Goal: Task Accomplishment & Management: Manage account settings

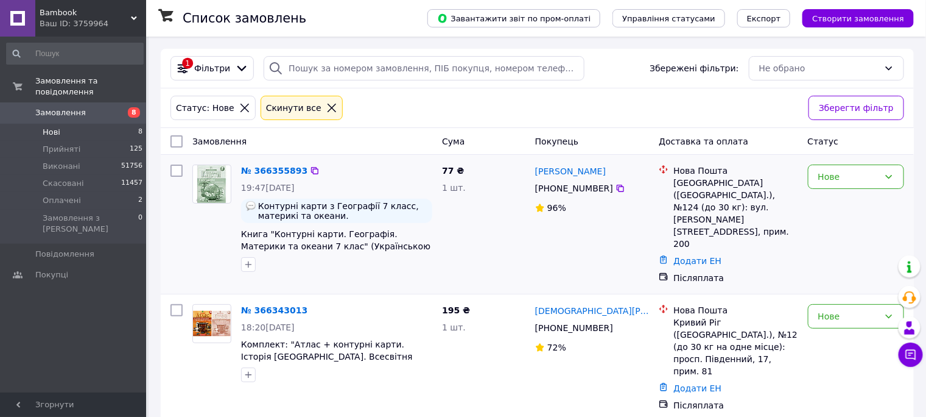
click at [592, 189] on span "[PHONE_NUMBER]" at bounding box center [574, 188] width 78 height 10
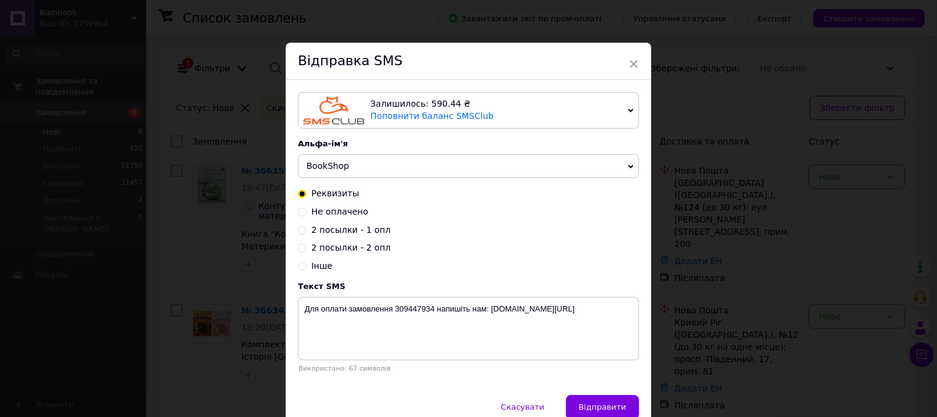
click at [630, 67] on span "×" at bounding box center [633, 64] width 11 height 21
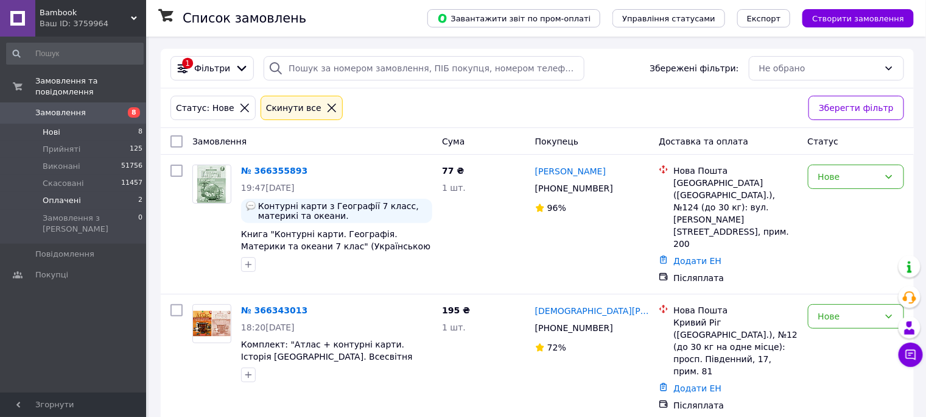
click at [63, 195] on span "Оплачені" at bounding box center [62, 200] width 38 height 11
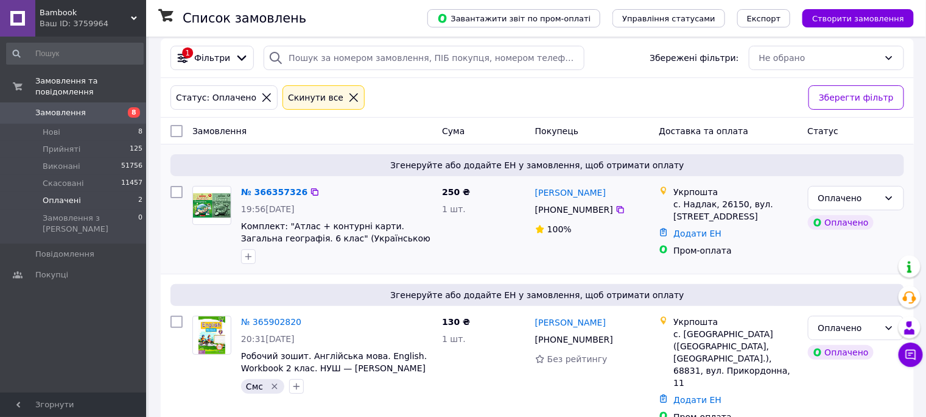
scroll to position [13, 0]
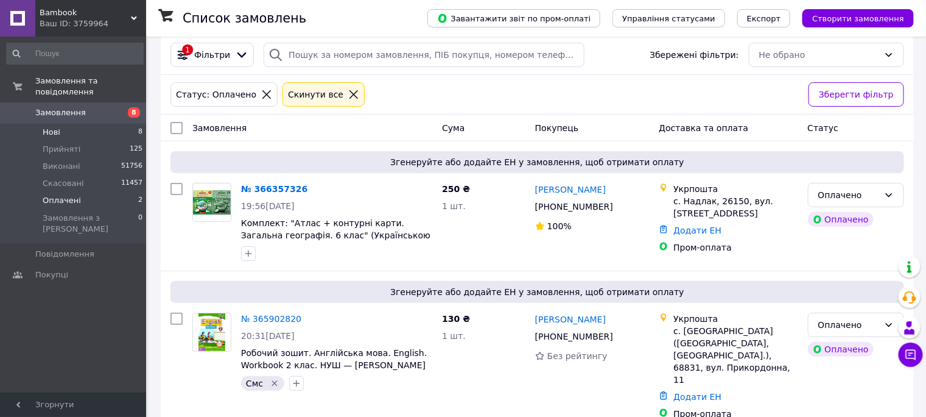
click at [90, 125] on li "Нові 8" at bounding box center [75, 132] width 150 height 17
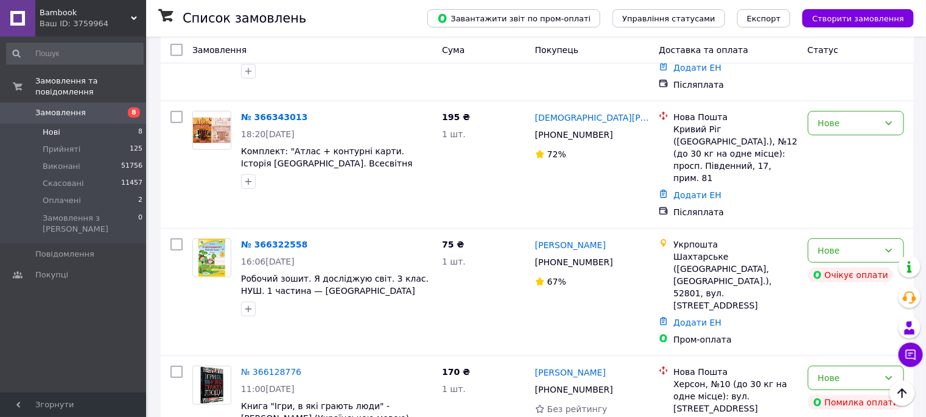
scroll to position [190, 0]
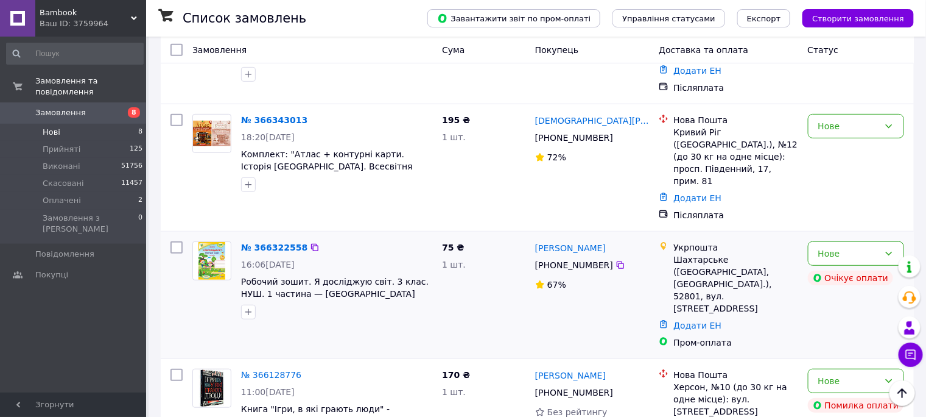
click at [584, 260] on span "[PHONE_NUMBER]" at bounding box center [574, 265] width 78 height 10
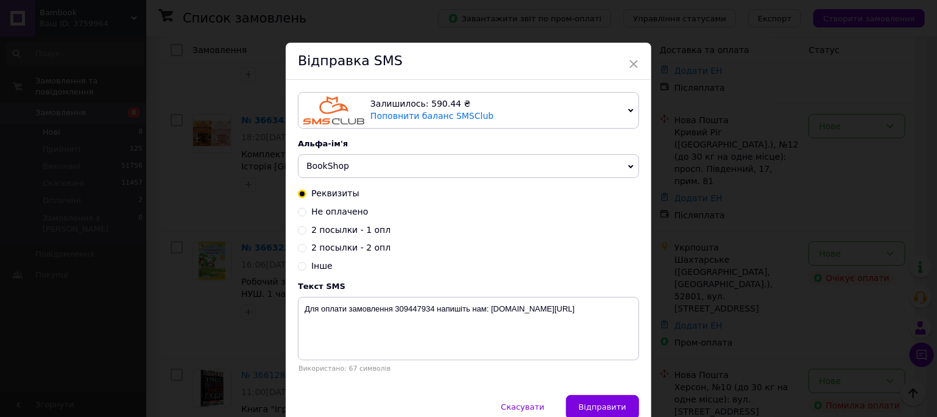
click at [324, 216] on span "Не оплачено" at bounding box center [339, 211] width 57 height 10
click at [306, 215] on input "Не оплачено" at bounding box center [302, 210] width 9 height 9
radio input "true"
radio input "false"
type textarea "Замовлення 287827647 не оплачено. Оплатіть найближчим часом. Напишіть нам: mssg…"
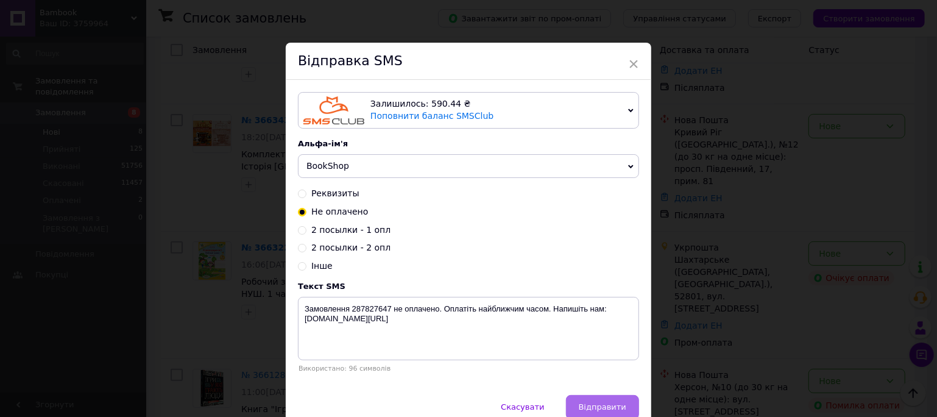
click at [612, 410] on span "Відправити" at bounding box center [603, 406] width 48 height 9
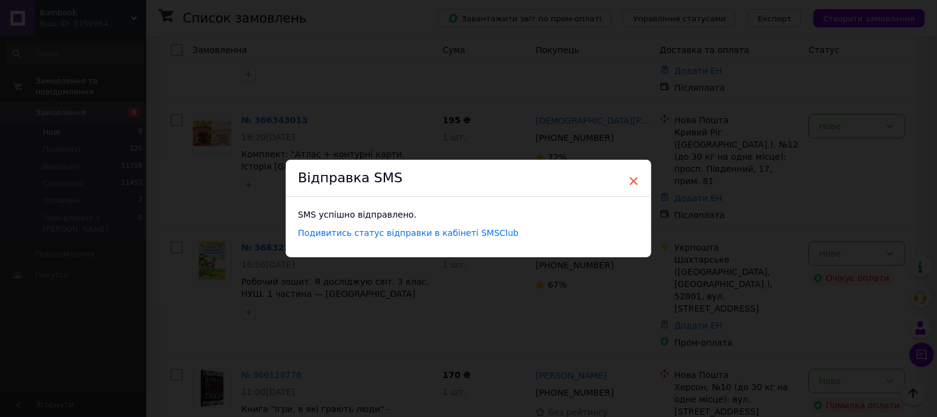
click at [631, 178] on span "×" at bounding box center [633, 181] width 11 height 21
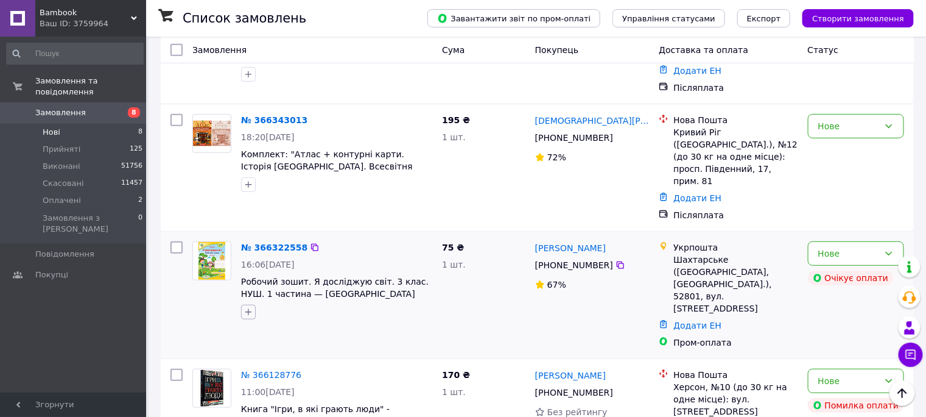
click at [250, 309] on icon "button" at bounding box center [248, 312] width 7 height 7
click at [257, 382] on label "Смс" at bounding box center [262, 387] width 29 height 11
click at [256, 383] on input "Смс" at bounding box center [252, 387] width 8 height 8
click at [256, 383] on span at bounding box center [252, 387] width 9 height 9
click at [256, 383] on input "Смс" at bounding box center [252, 387] width 8 height 8
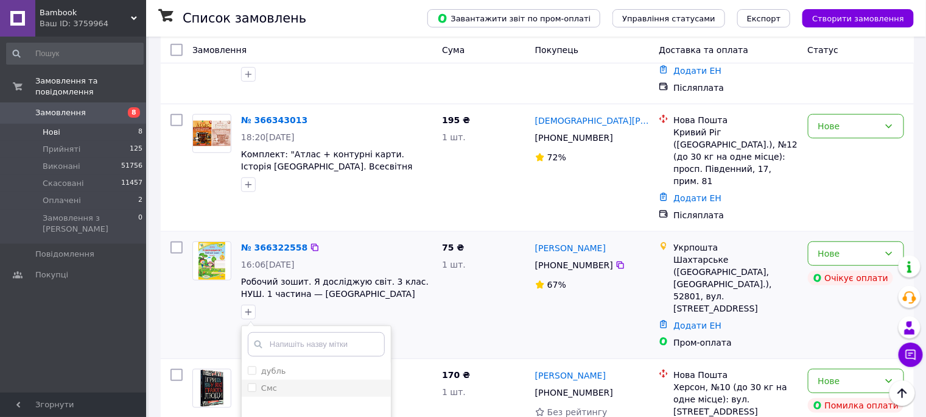
click at [253, 383] on input "Смс" at bounding box center [252, 387] width 8 height 8
checkbox input "true"
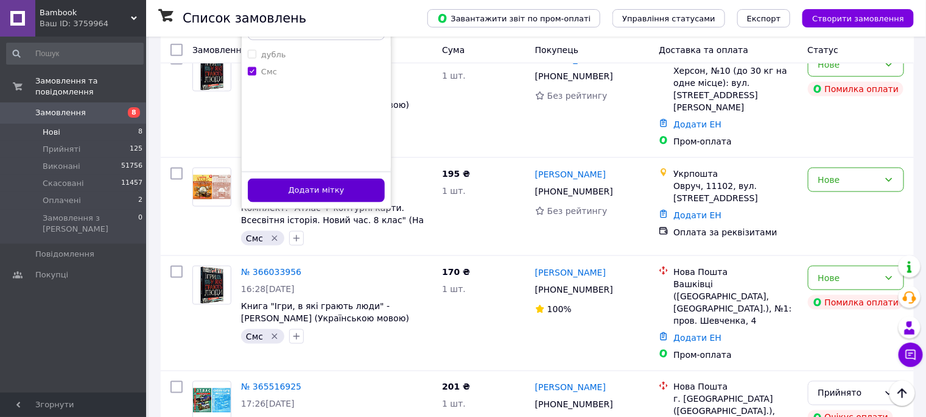
click at [322, 178] on button "Додати мітку" at bounding box center [316, 190] width 137 height 24
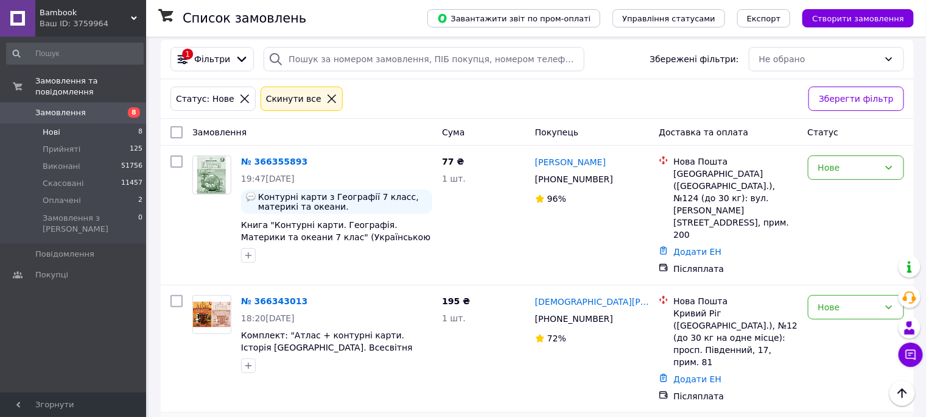
scroll to position [0, 0]
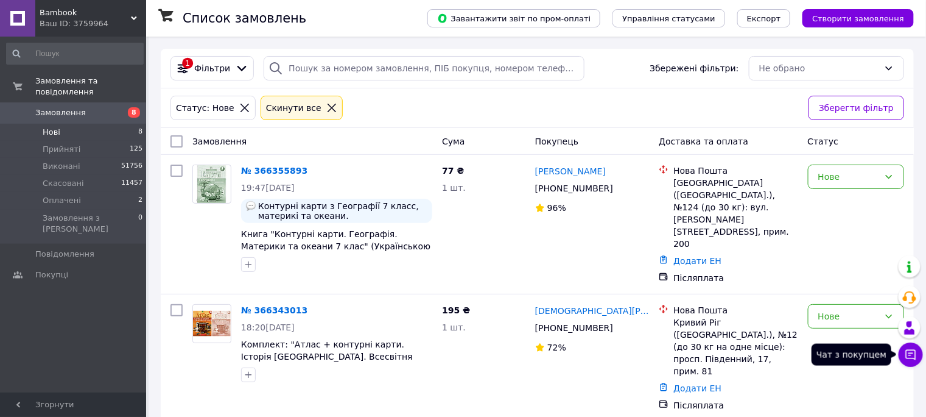
click at [912, 350] on icon at bounding box center [911, 354] width 12 height 12
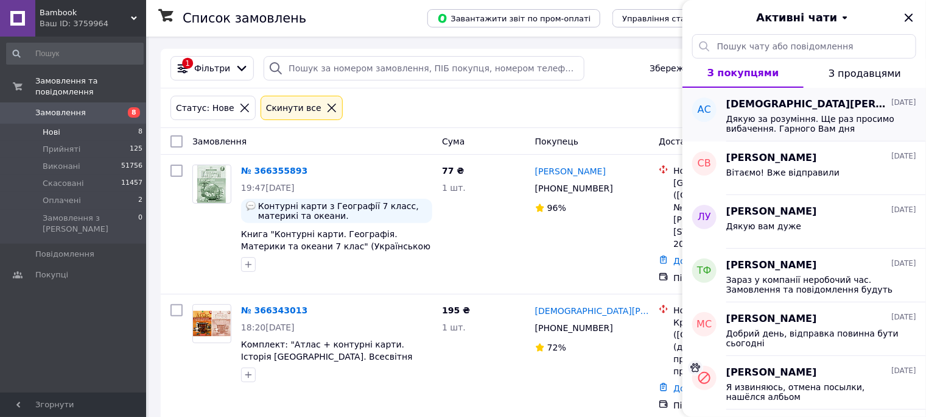
click at [788, 125] on span "Дякую за розуміння. Ще раз просимо вибачення. Гарного Вам дня" at bounding box center [813, 123] width 173 height 19
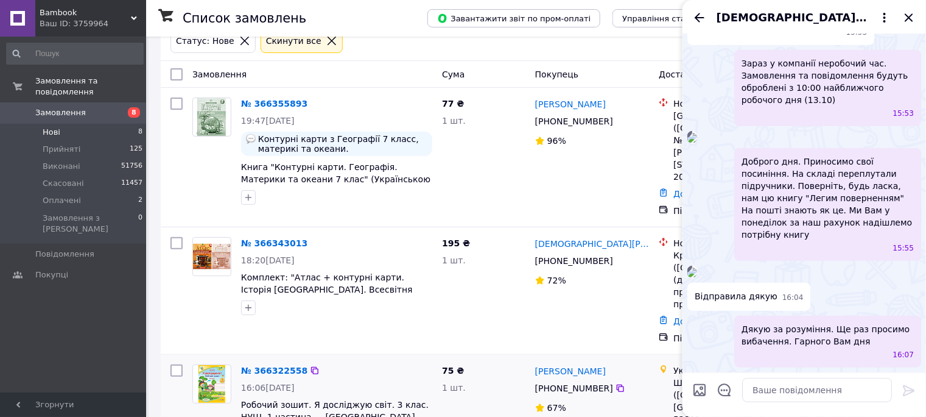
scroll to position [585, 0]
click at [695, 23] on icon "Назад" at bounding box center [700, 17] width 15 height 15
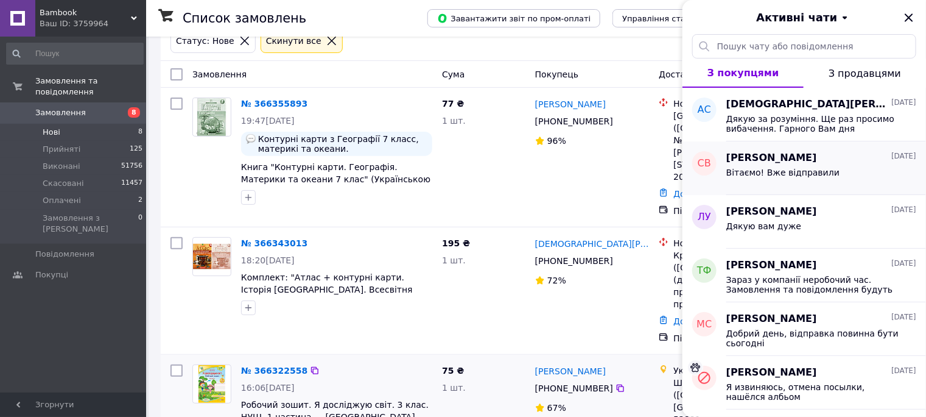
click at [769, 158] on span "Сергей Власенко" at bounding box center [772, 158] width 91 height 14
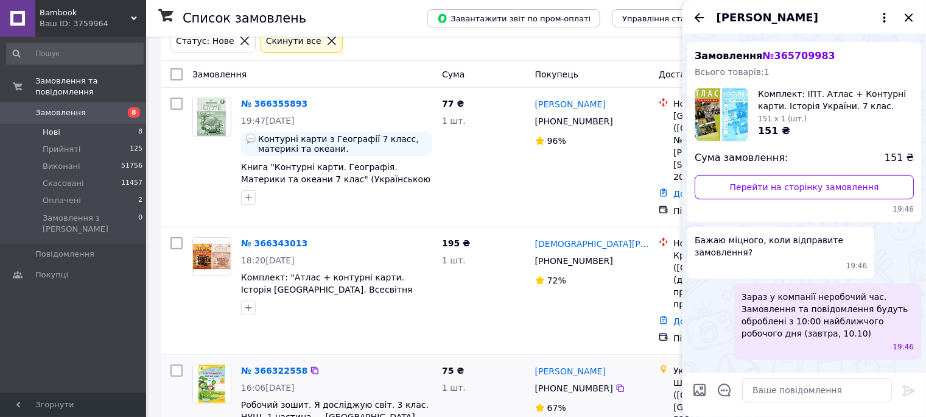
scroll to position [0, 0]
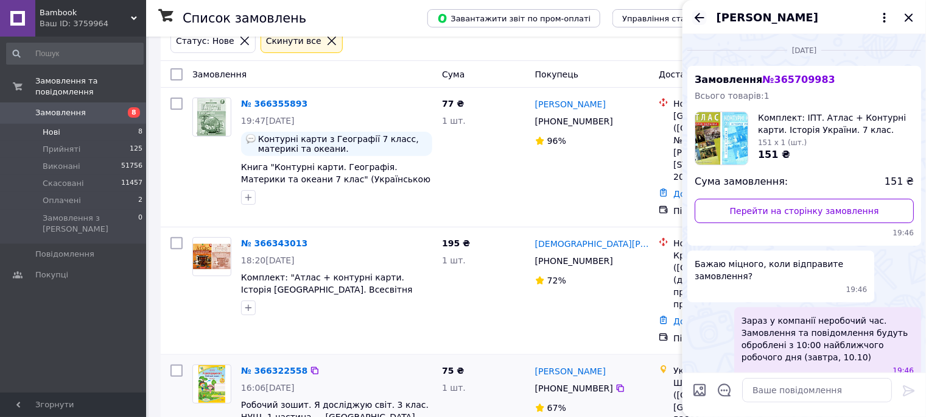
click at [696, 20] on icon "Назад" at bounding box center [700, 17] width 15 height 15
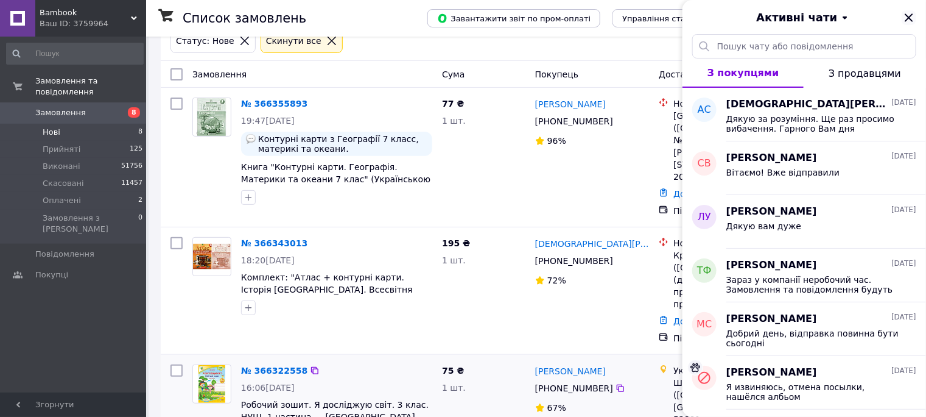
click at [916, 21] on icon "Закрити" at bounding box center [909, 17] width 15 height 15
